Goal: Manage account settings

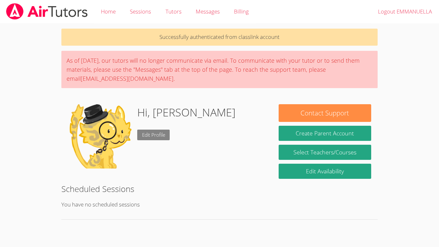
click at [147, 129] on link "Edit Profile" at bounding box center [153, 134] width 33 height 11
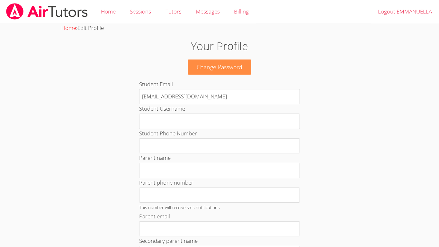
click at [74, 29] on link "Home" at bounding box center [68, 27] width 15 height 7
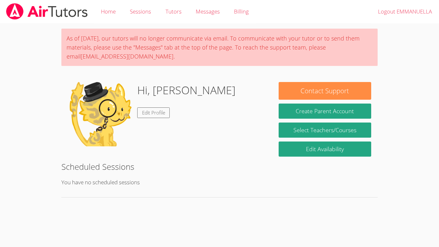
click at [109, 113] on img at bounding box center [100, 114] width 64 height 64
